Goal: Find specific page/section: Find specific page/section

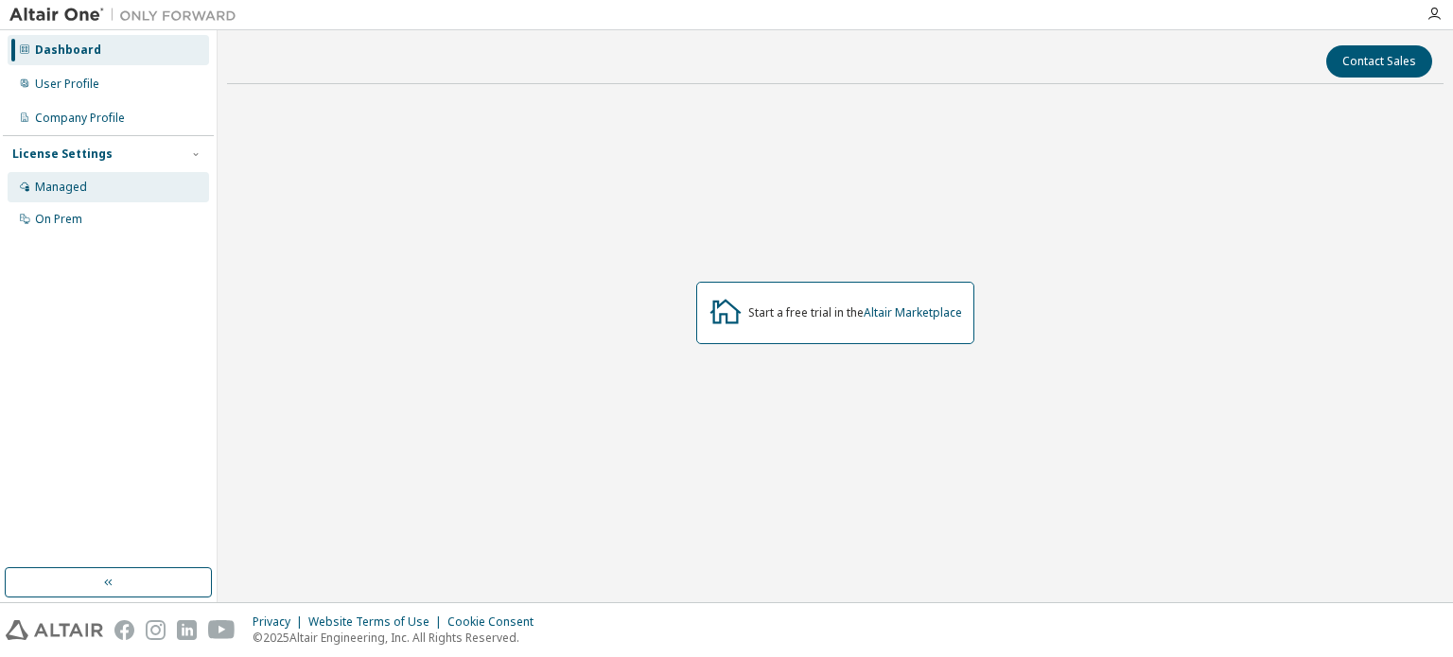
click at [104, 186] on div "Managed" at bounding box center [109, 187] width 202 height 30
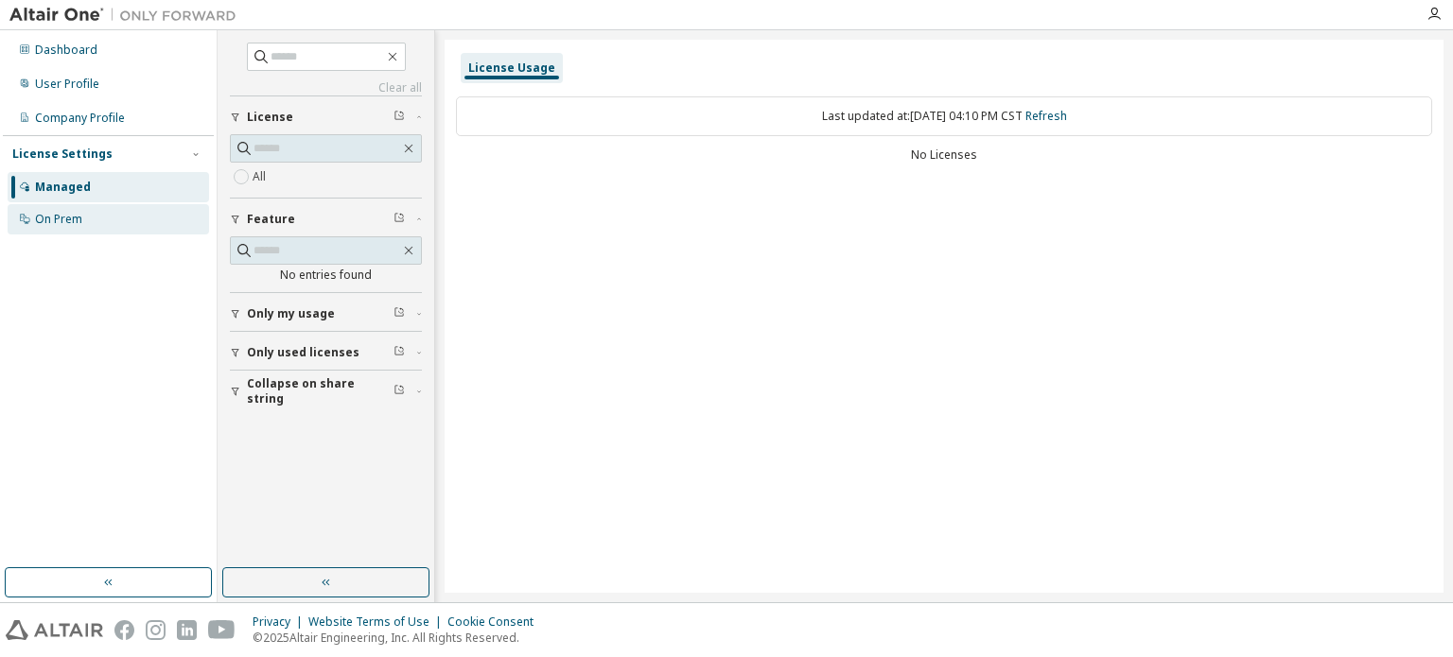
click at [124, 225] on div "On Prem" at bounding box center [109, 219] width 202 height 30
